Goal: Subscribe to service/newsletter

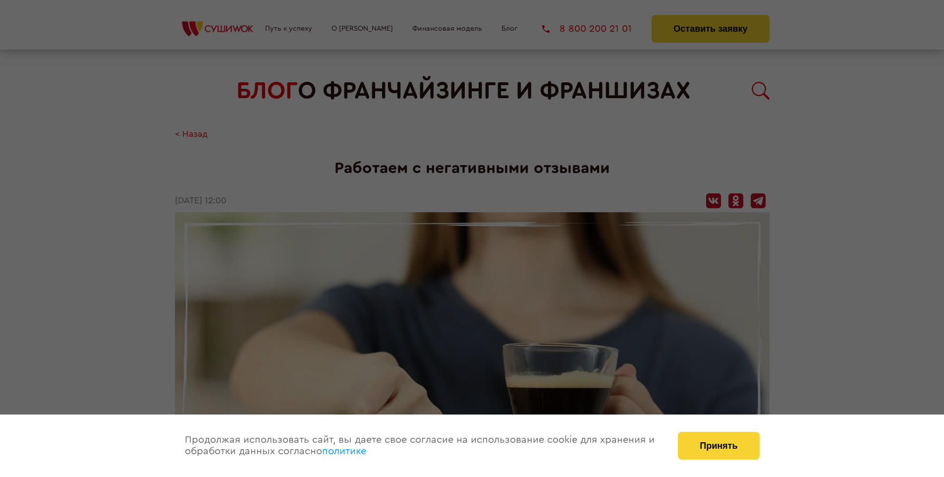
scroll to position [1427, 0]
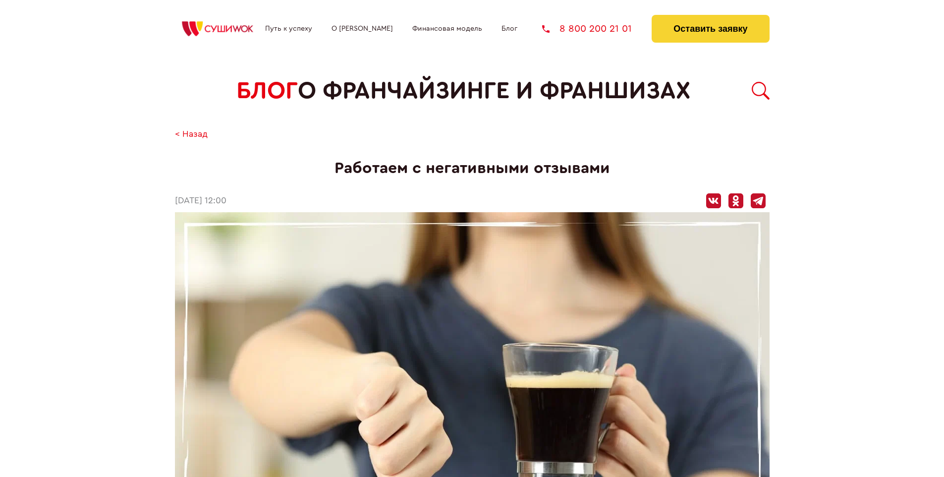
scroll to position [1427, 0]
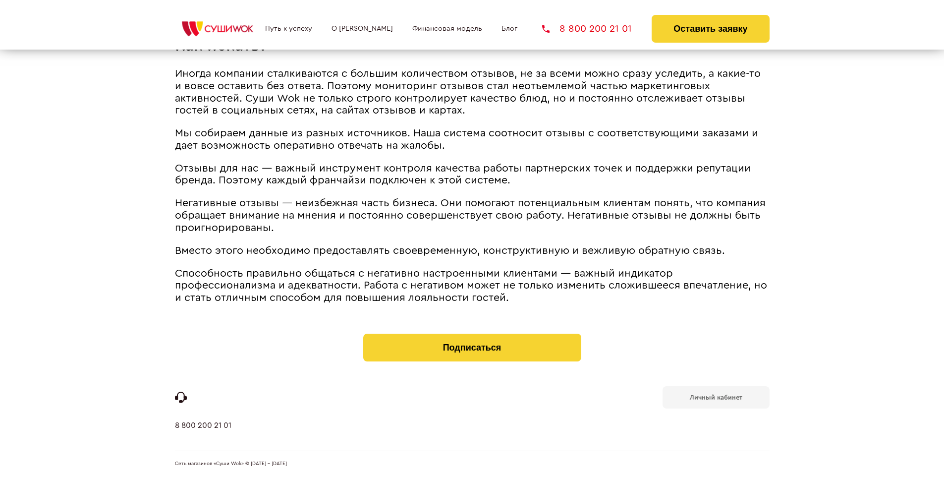
click at [716, 396] on b "Личный кабинет" at bounding box center [716, 397] width 53 height 6
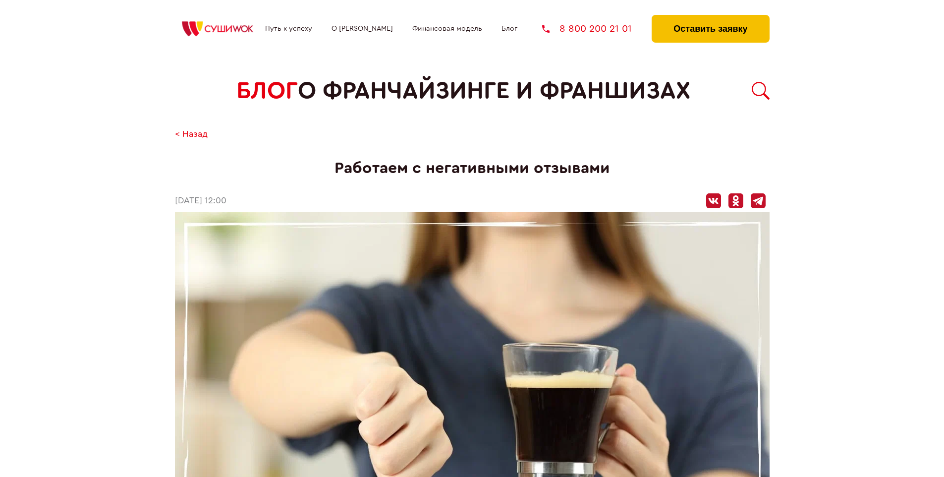
click at [710, 17] on button "Оставить заявку" at bounding box center [710, 29] width 117 height 28
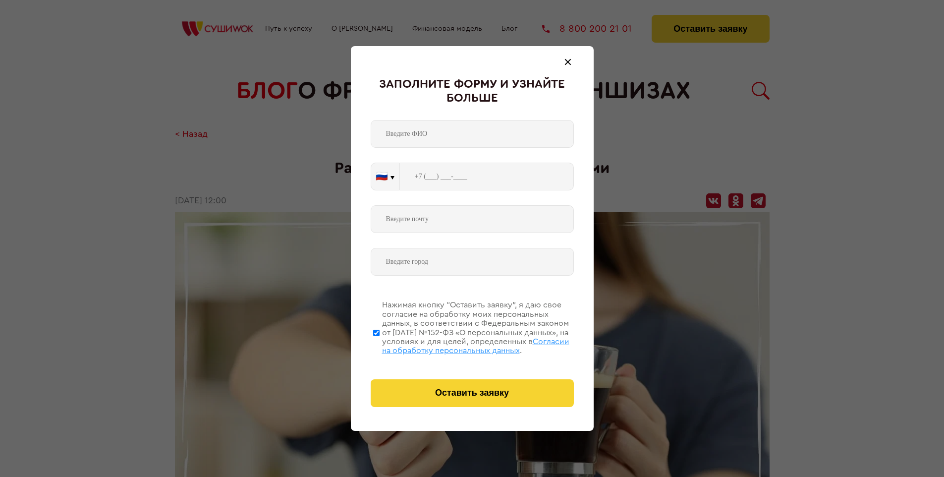
click at [459, 344] on span "Согласии на обработку персональных данных" at bounding box center [475, 345] width 187 height 17
click at [380, 344] on input "Нажимая кнопку “Оставить заявку”, я даю свое согласие на обработку моих персона…" at bounding box center [376, 332] width 6 height 79
checkbox input "false"
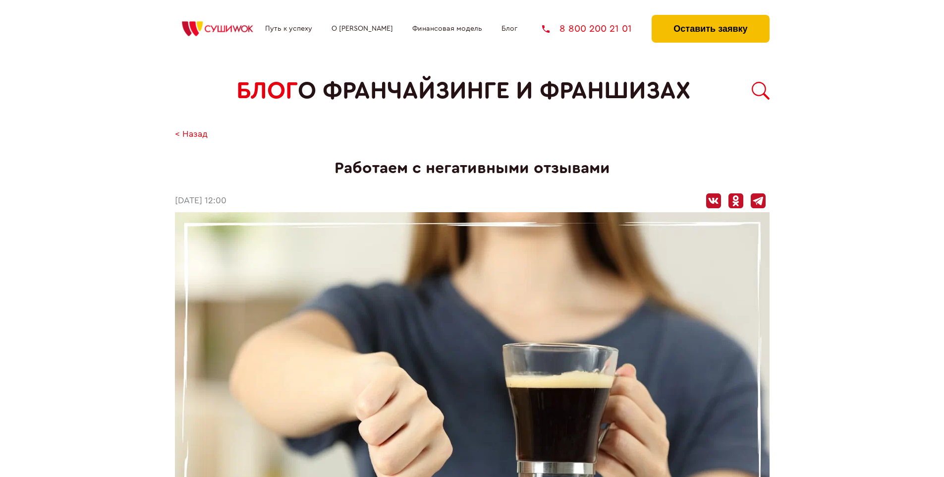
click at [710, 17] on button "Оставить заявку" at bounding box center [710, 29] width 117 height 28
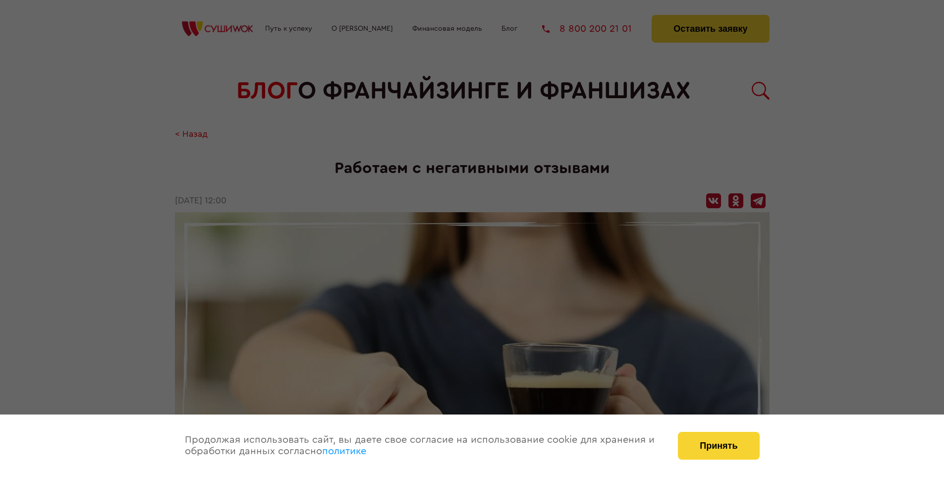
scroll to position [1427, 0]
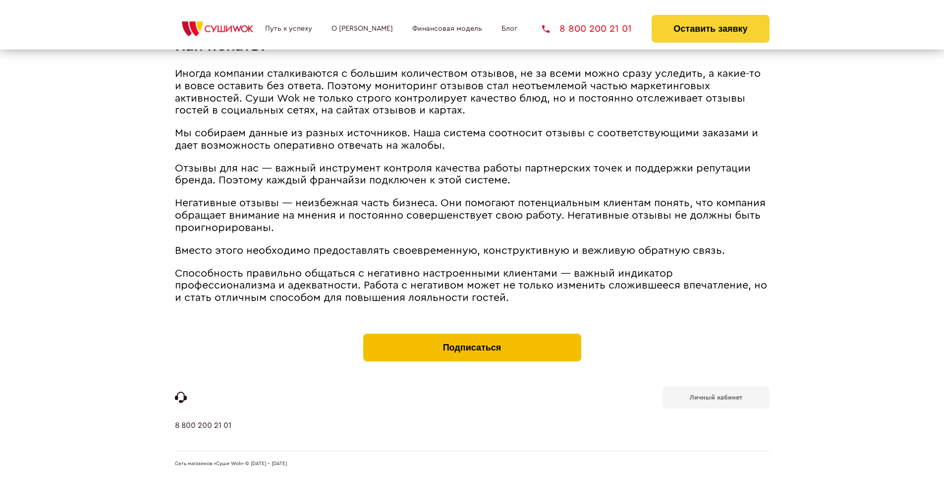
click at [472, 336] on button "Подписаться" at bounding box center [472, 347] width 218 height 28
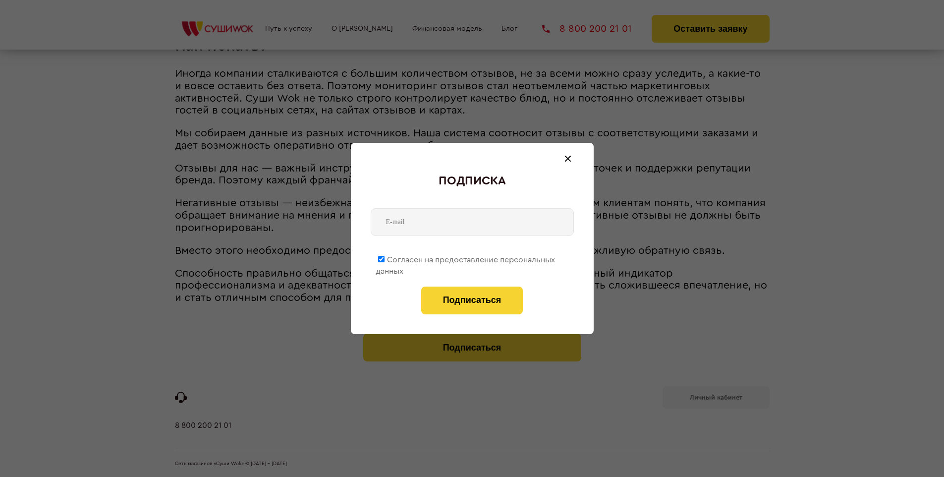
click at [466, 258] on span "Согласен на предоставление персональных данных" at bounding box center [465, 265] width 179 height 19
click at [385, 258] on input "Согласен на предоставление персональных данных" at bounding box center [381, 259] width 6 height 6
checkbox input "false"
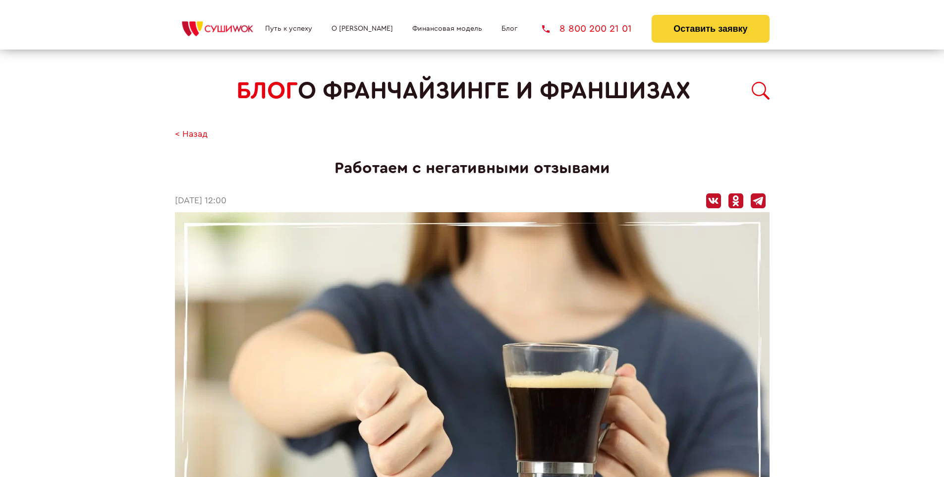
scroll to position [1427, 0]
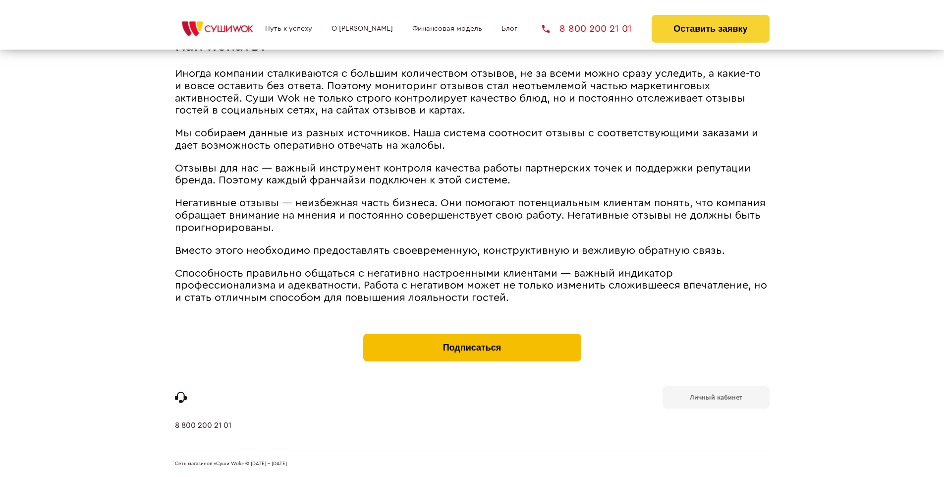
click at [472, 336] on button "Подписаться" at bounding box center [472, 347] width 218 height 28
